Goal: Use online tool/utility: Use online tool/utility

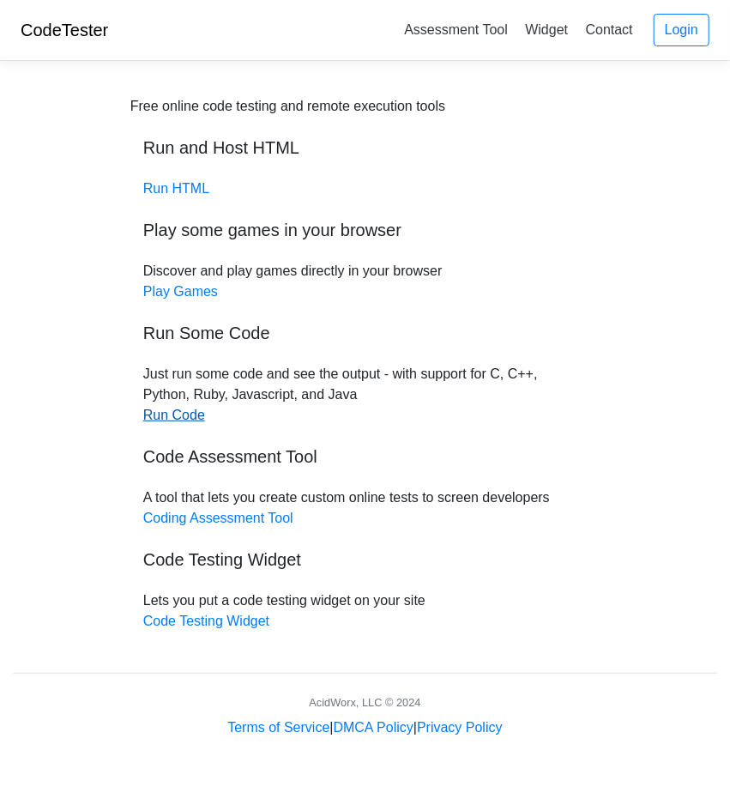
click at [175, 416] on link "Run Code" at bounding box center [174, 415] width 62 height 15
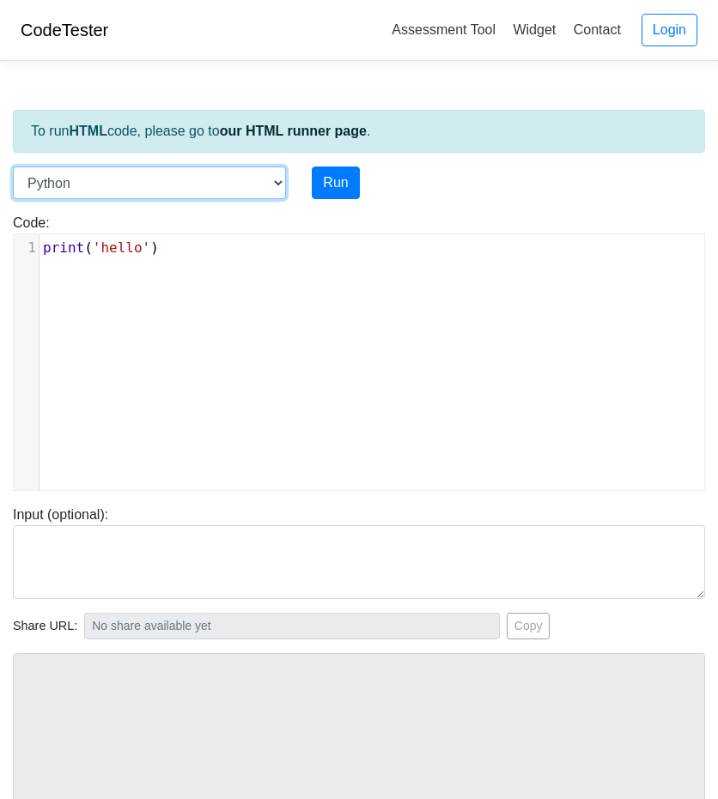
click at [263, 169] on select "C C++ Go Java Javascript Python Ruby" at bounding box center [149, 183] width 273 height 33
select select "java"
click at [13, 167] on select "C C++ Go Java Javascript Python Ruby" at bounding box center [149, 183] width 273 height 33
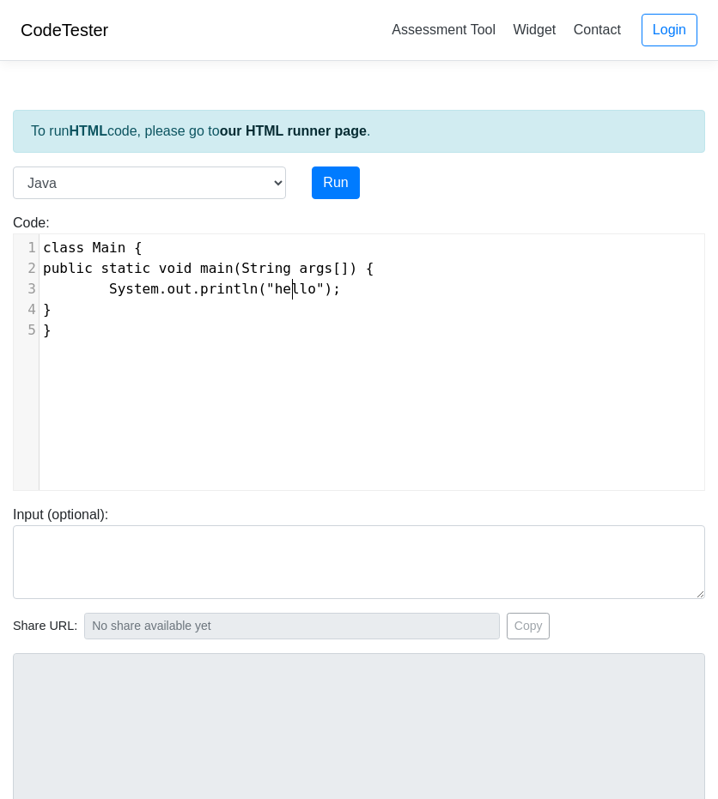
click at [290, 283] on span "System.out.println("hello");" at bounding box center [192, 289] width 298 height 16
type textarea "\b"
click at [318, 179] on button "Run" at bounding box center [335, 183] width 47 height 33
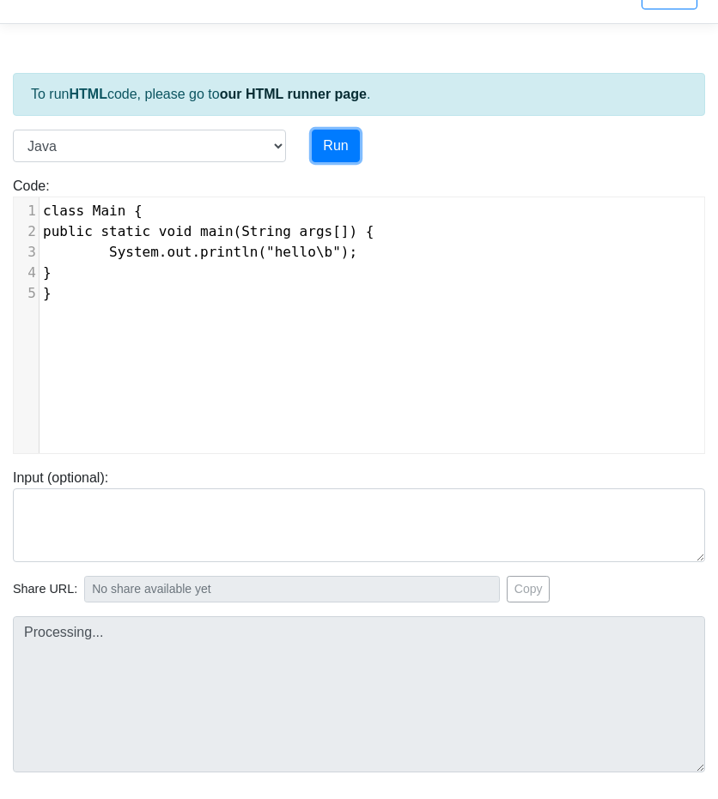
type input "https://codetester.io/runner?s=aPz2jpxDzj"
type textarea "Stdout: hello"
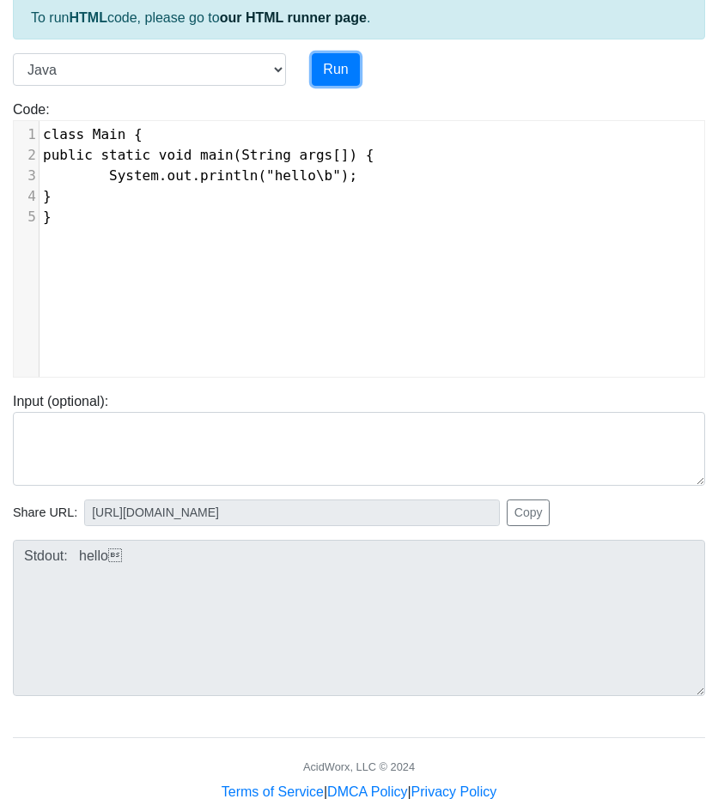
scroll to position [155, 0]
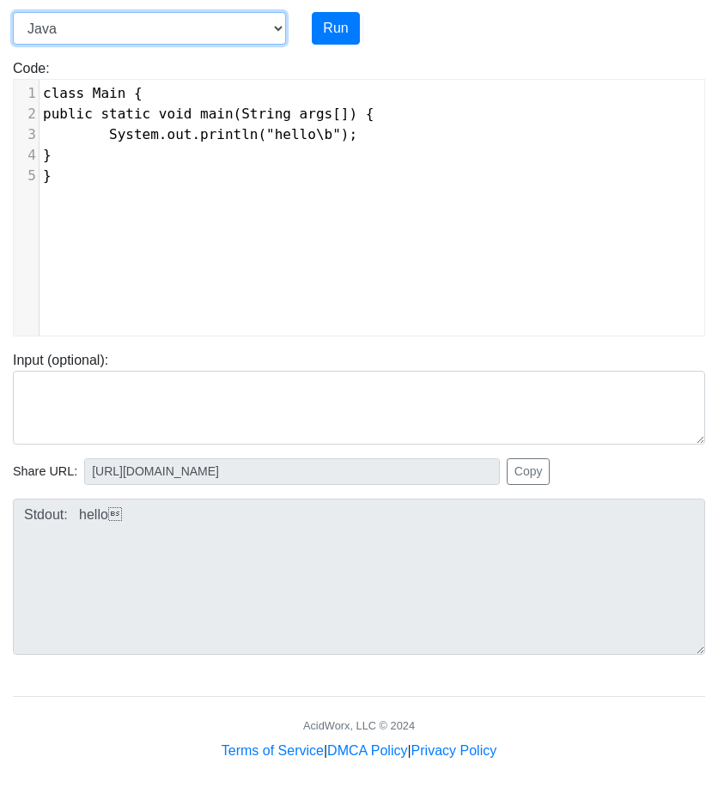
click at [179, 38] on select "C C++ Go Java Javascript Python Ruby" at bounding box center [149, 28] width 273 height 33
select select "python"
click at [13, 12] on select "C C++ Go Java Javascript Python Ruby" at bounding box center [149, 28] width 273 height 33
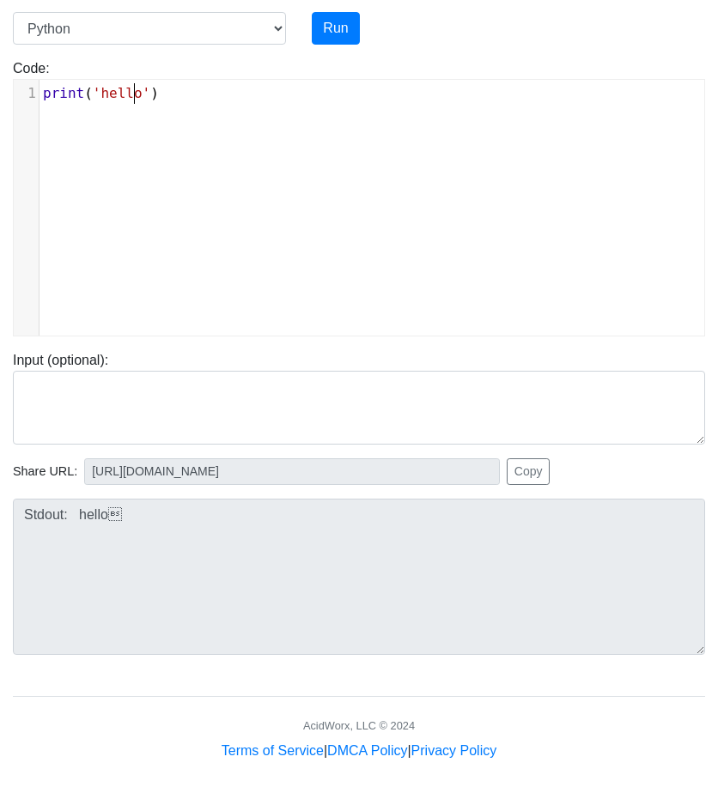
scroll to position [7, 0]
click at [135, 92] on span "'hello'" at bounding box center [122, 93] width 58 height 16
type textarea "\b"
click at [322, 18] on button "Run" at bounding box center [335, 28] width 47 height 33
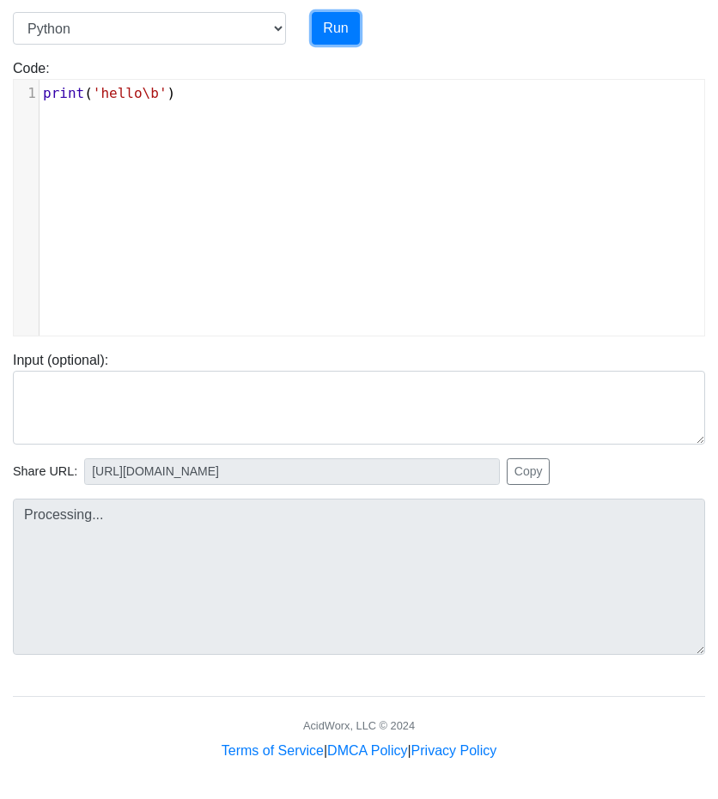
type input "https://codetester.io/runner?s=DZlwdGQLXM"
type textarea "Stdout: hello"
click at [258, 16] on select "C C++ Go Java Javascript Python Ruby" at bounding box center [149, 28] width 273 height 33
select select "java"
click at [13, 12] on select "C C++ Go Java Javascript Python Ruby" at bounding box center [149, 28] width 273 height 33
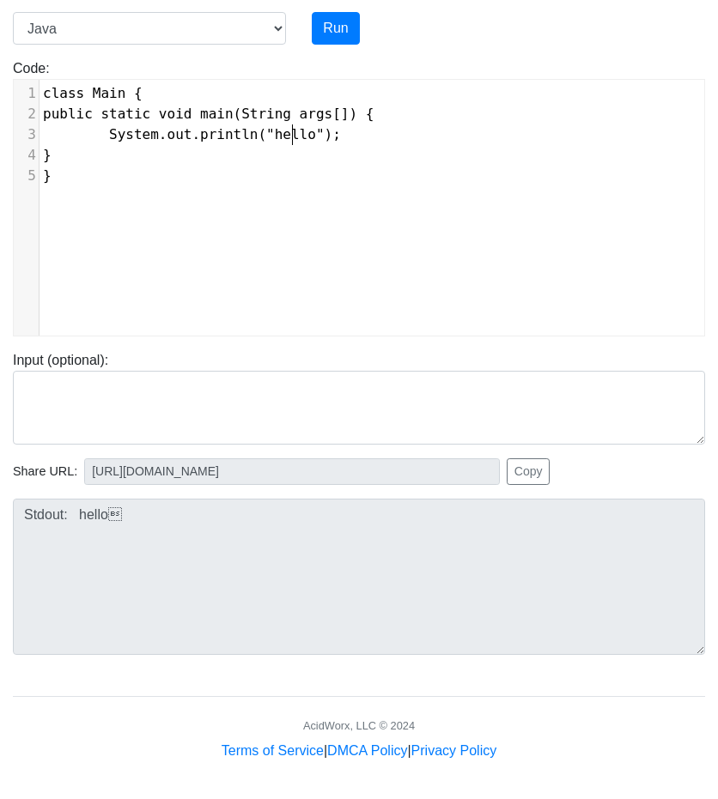
scroll to position [7, 0]
click at [289, 133] on span "System.out.println("hello");" at bounding box center [192, 134] width 298 height 16
type textarea "/b"
click at [338, 39] on button "Run" at bounding box center [335, 28] width 47 height 33
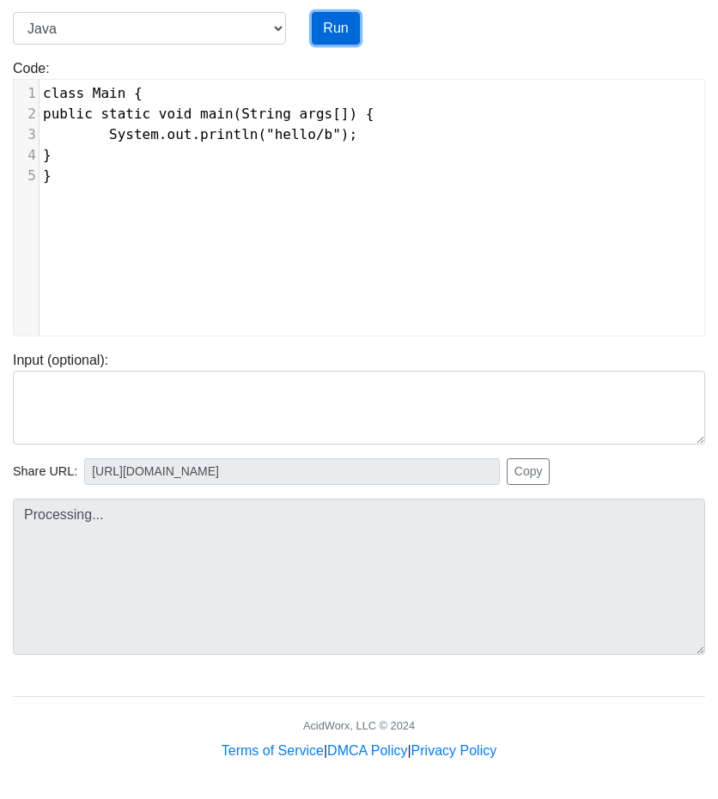
type input "https://codetester.io/runner?s=64zoBw9pXb"
type textarea "Stdout: hello/b"
click at [306, 136] on span "System.out.println("hello/b");" at bounding box center [200, 134] width 314 height 16
type textarea "\b"
drag, startPoint x: 320, startPoint y: 20, endPoint x: 272, endPoint y: 203, distance: 189.1
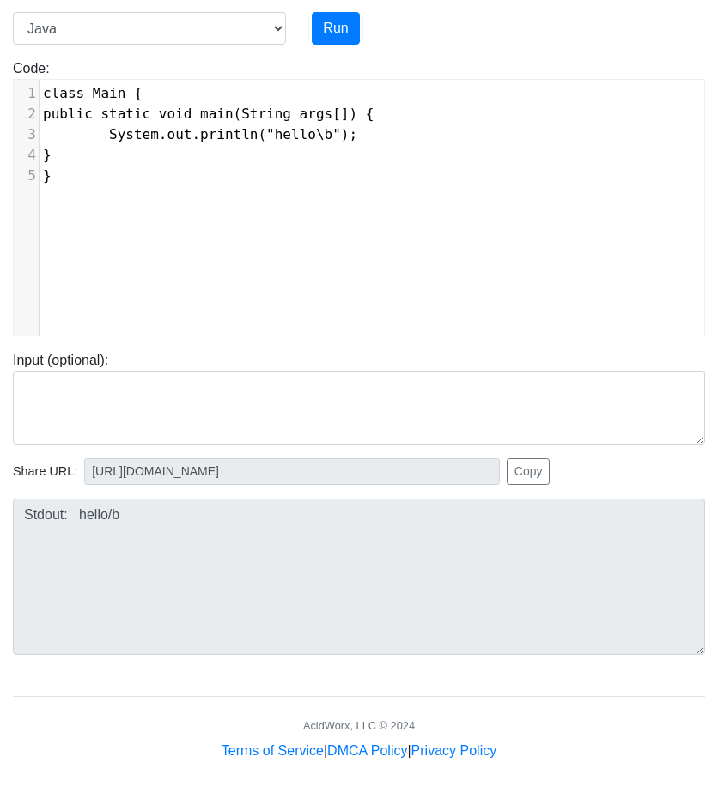
click at [272, 203] on div "xxxxxxxxxx 1 class Main { 2 public static void main(String args[]) { 3 System.o…" at bounding box center [372, 221] width 716 height 282
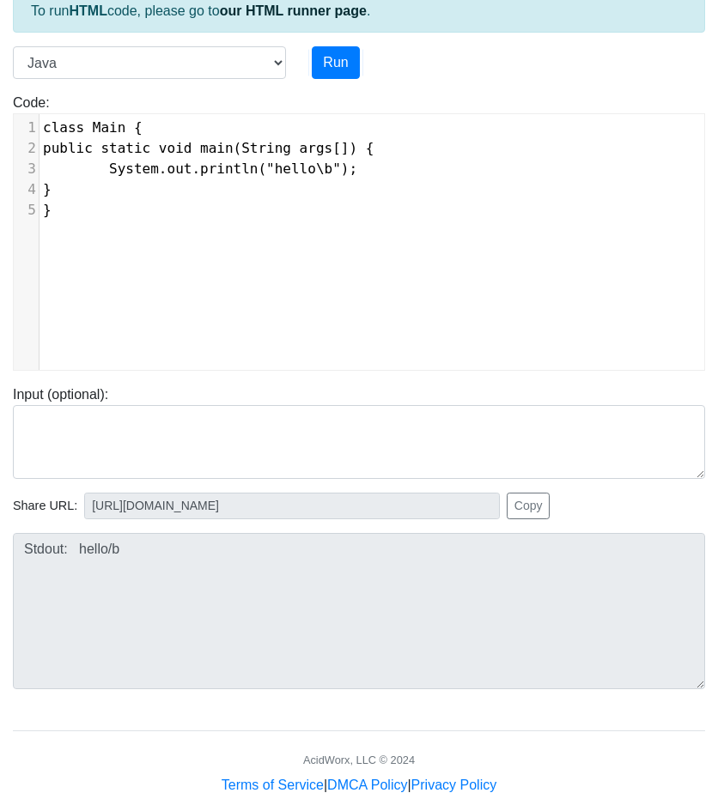
scroll to position [119, 0]
click at [294, 172] on span "System.out.println("hello\b");" at bounding box center [200, 169] width 314 height 16
type textarea "\\\n\t\r\*"
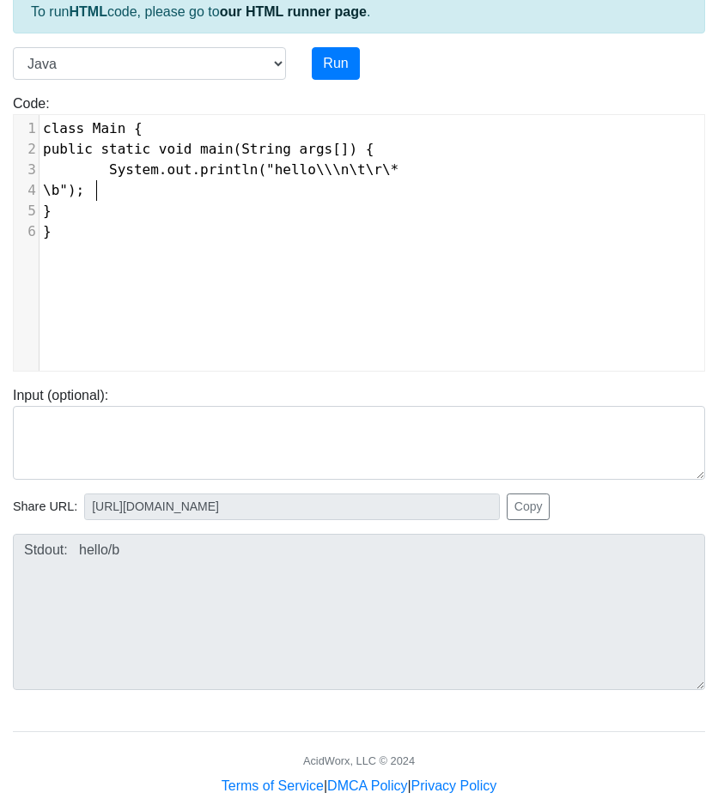
type textarea "\"
click at [346, 62] on button "Run" at bounding box center [335, 63] width 47 height 33
type input "https://codetester.io/runner?s=59zJD3vPlj"
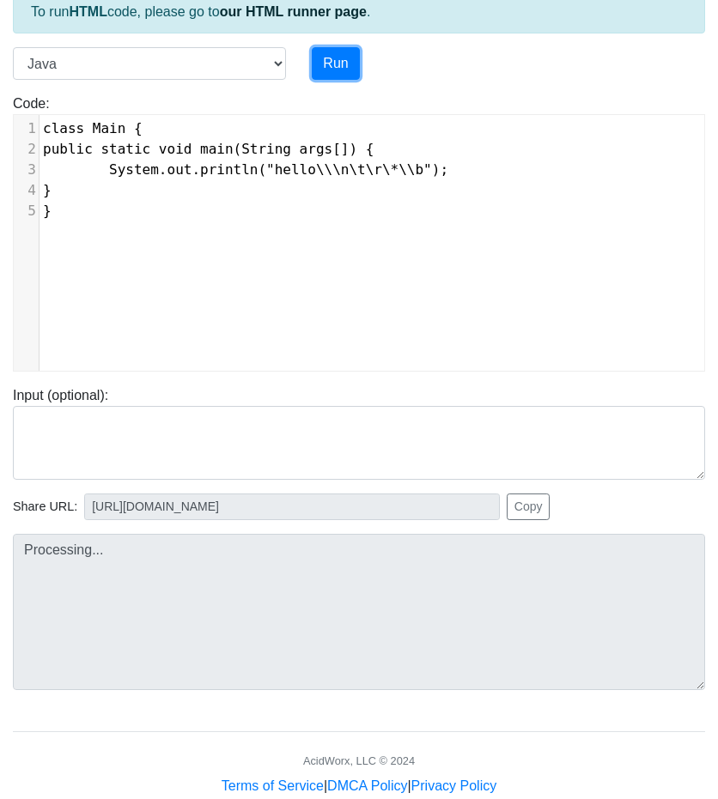
type textarea "Submission status: Compilation Error Compile Output: Main.java:3: error: illega…"
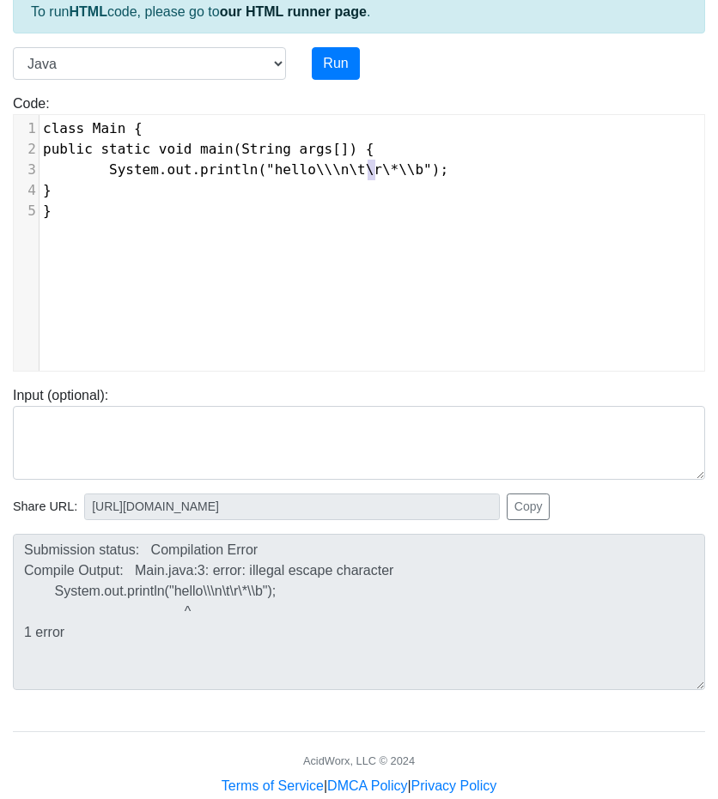
type textarea "*\"
drag, startPoint x: 373, startPoint y: 166, endPoint x: 361, endPoint y: 167, distance: 11.3
click at [361, 167] on span "System.out.println("hello\\\n\t\r\*\\b");" at bounding box center [245, 169] width 405 height 16
click at [329, 56] on button "Run" at bounding box center [335, 63] width 47 height 33
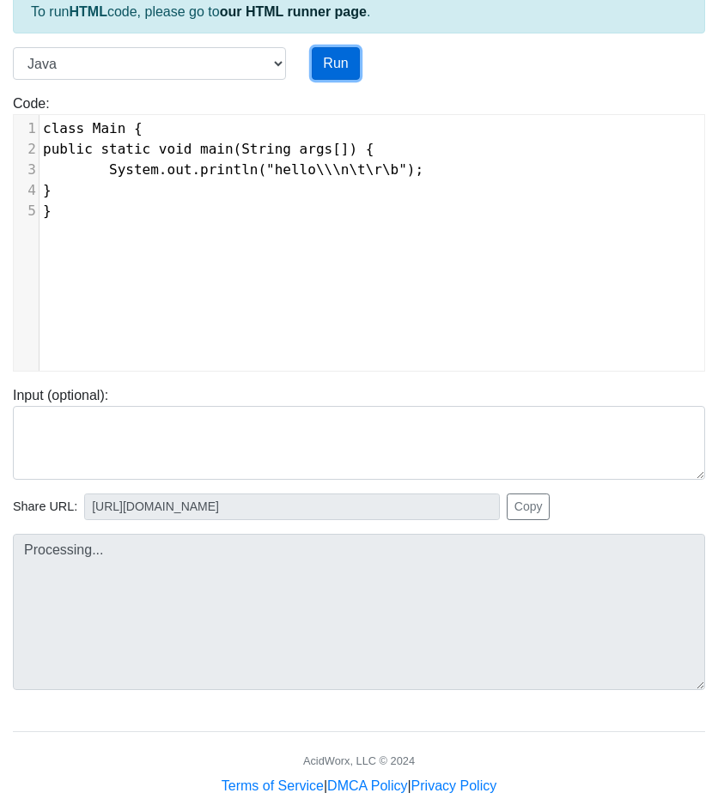
type input "https://codetester.io/runner?s=oQXdpnwLXR"
type textarea "Stdout: hello\ "
